Goal: Task Accomplishment & Management: Use online tool/utility

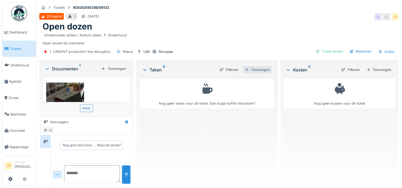
click at [260, 71] on div "Toevoegen" at bounding box center [256, 69] width 29 height 7
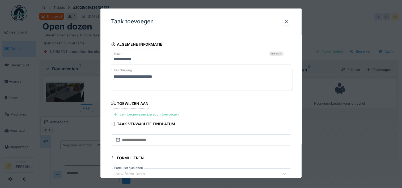
click at [145, 115] on div "Een toegewezen persoon toevoegen" at bounding box center [146, 114] width 70 height 7
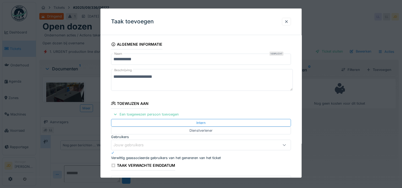
click at [155, 142] on div "Jouw gebruikers" at bounding box center [189, 145] width 153 height 6
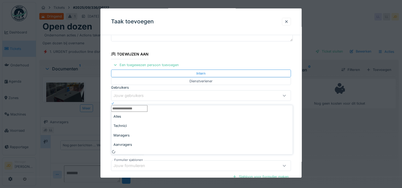
scroll to position [50, 0]
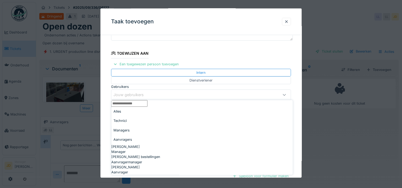
click at [158, 126] on div "Managers" at bounding box center [201, 130] width 181 height 9
type input "******"
click at [152, 144] on div "[PERSON_NAME]" at bounding box center [201, 146] width 181 height 5
type input "****"
click at [284, 93] on icon at bounding box center [284, 94] width 4 height 3
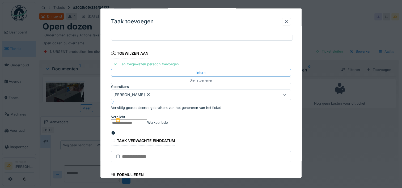
click at [147, 126] on input "text" at bounding box center [129, 122] width 36 height 7
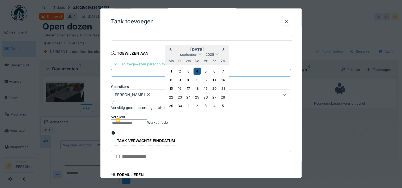
drag, startPoint x: 217, startPoint y: 53, endPoint x: 196, endPoint y: 75, distance: 29.9
click at [196, 75] on div "[DATE] [DATE] ma di wo do vr za zo 1 2 3 4 5 6 7 8 9 10 11 12 13 14 15 16 17 18…" at bounding box center [197, 78] width 64 height 67
click at [196, 75] on div "4" at bounding box center [196, 71] width 7 height 7
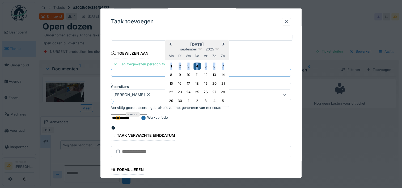
click at [196, 70] on div "4" at bounding box center [196, 65] width 7 height 7
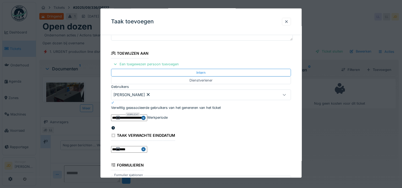
scroll to position [133, 0]
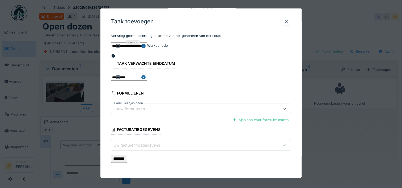
click at [127, 157] on input "*******" at bounding box center [119, 159] width 16 height 8
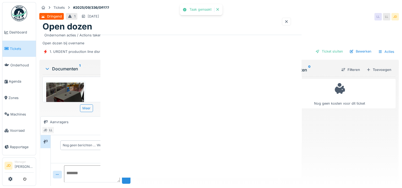
scroll to position [0, 0]
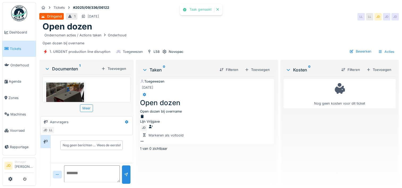
drag, startPoint x: 165, startPoint y: 109, endPoint x: 168, endPoint y: 106, distance: 4.9
click at [168, 114] on div "Lijn Vrijgave [PERSON_NAME] als voltooid" at bounding box center [207, 126] width 134 height 25
click at [163, 114] on div "Lijn Vrijgave" at bounding box center [207, 119] width 134 height 10
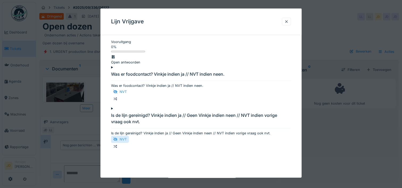
click at [129, 143] on div "NVT" at bounding box center [120, 139] width 18 height 7
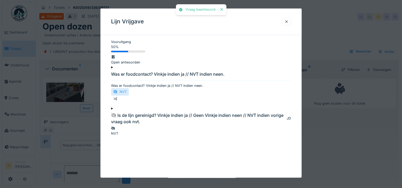
click at [129, 95] on div "NVT" at bounding box center [120, 91] width 18 height 7
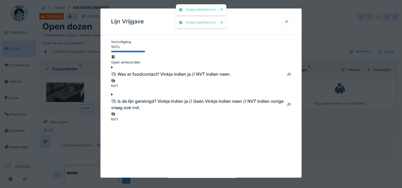
click at [321, 138] on div at bounding box center [201, 94] width 402 height 188
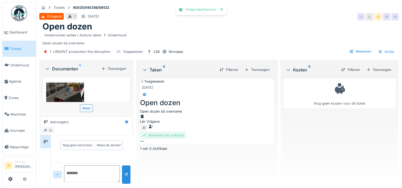
click at [186, 132] on div "Markeren als voltooid" at bounding box center [163, 135] width 46 height 7
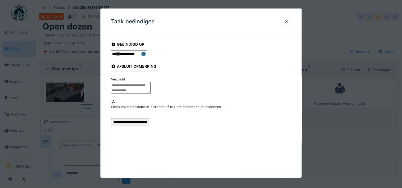
click at [150, 87] on textarea at bounding box center [131, 88] width 40 height 12
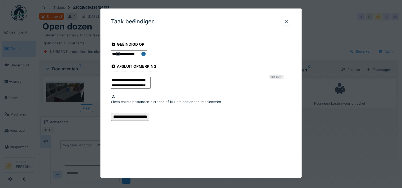
scroll to position [47, 0]
type textarea "**********"
click at [149, 121] on input "**********" at bounding box center [130, 117] width 38 height 8
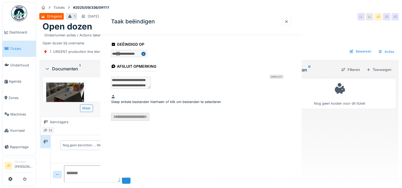
scroll to position [0, 0]
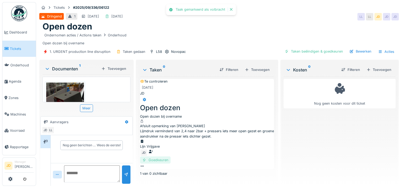
click at [170, 156] on div "Goedkeuren" at bounding box center [155, 159] width 31 height 7
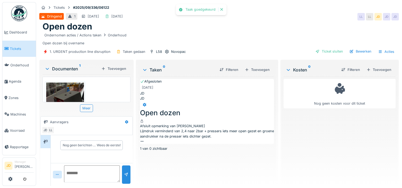
click at [318, 54] on div "Ticket sluiten" at bounding box center [329, 51] width 32 height 7
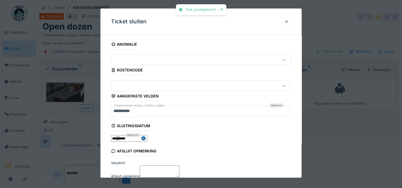
scroll to position [46, 0]
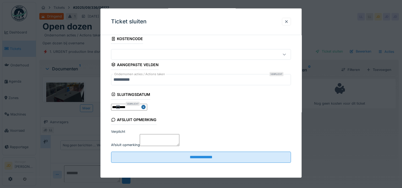
click at [179, 135] on textarea "Afsluit opmerking" at bounding box center [160, 140] width 40 height 12
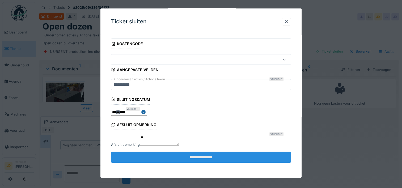
type textarea "**"
click at [202, 156] on input "**********" at bounding box center [201, 157] width 180 height 11
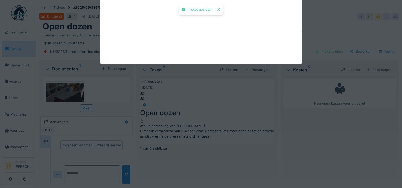
scroll to position [1, 0]
